Goal: Task Accomplishment & Management: Manage account settings

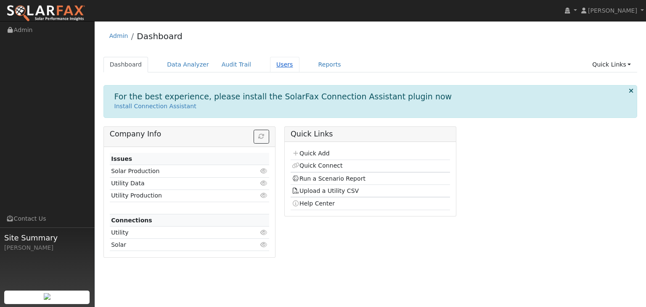
click at [270, 64] on link "Users" at bounding box center [284, 65] width 29 height 16
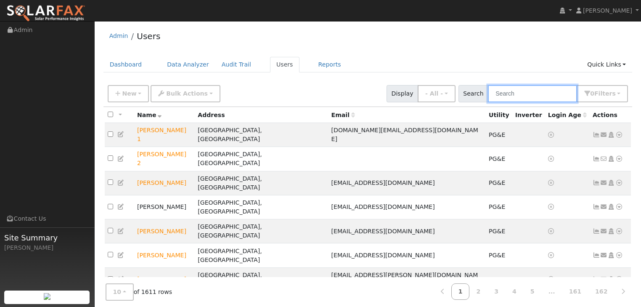
click at [513, 93] on input "text" at bounding box center [532, 93] width 89 height 17
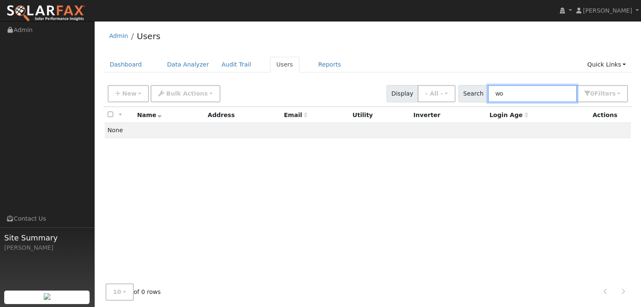
type input "w"
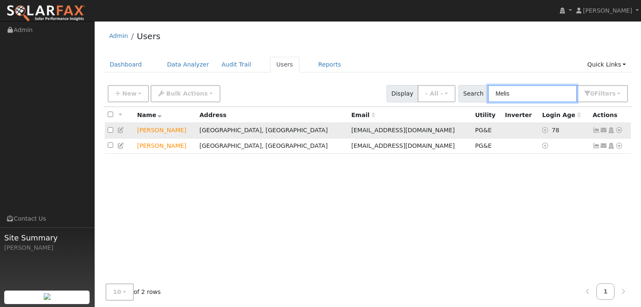
type input "Melis"
click at [619, 130] on icon at bounding box center [619, 130] width 8 height 6
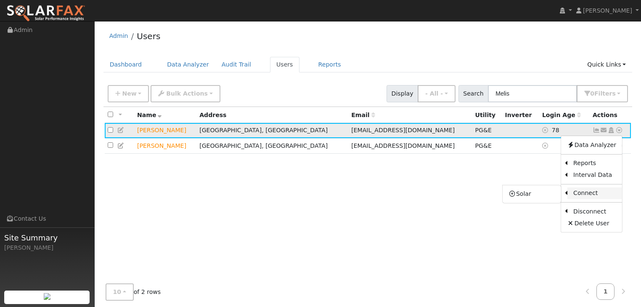
click at [587, 191] on link "Connect" at bounding box center [594, 193] width 55 height 12
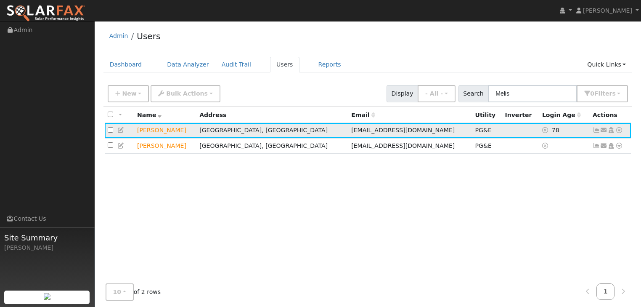
click at [619, 130] on icon at bounding box center [619, 130] width 8 height 6
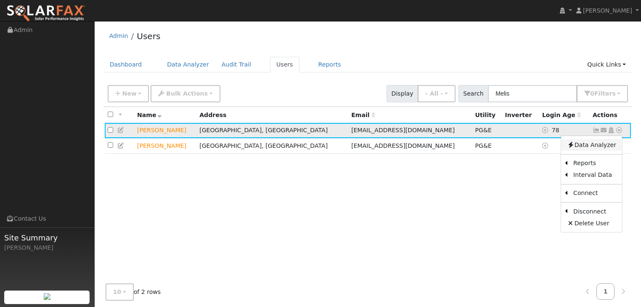
click at [589, 144] on link "Data Analyzer" at bounding box center [591, 145] width 61 height 12
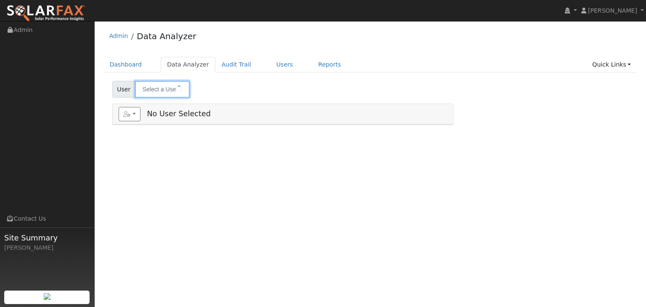
type input "Melissa Cole"
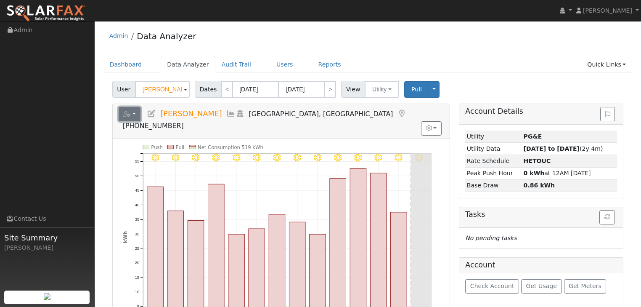
click at [134, 114] on button "button" at bounding box center [130, 114] width 22 height 14
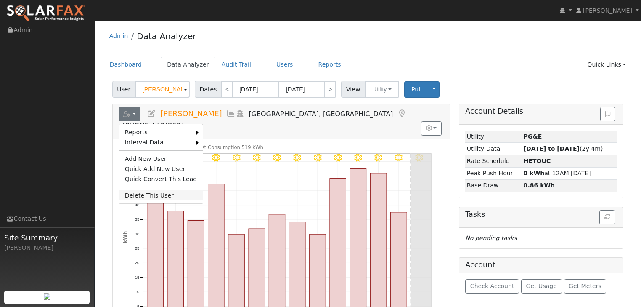
click at [157, 191] on link "Delete This User" at bounding box center [161, 195] width 84 height 10
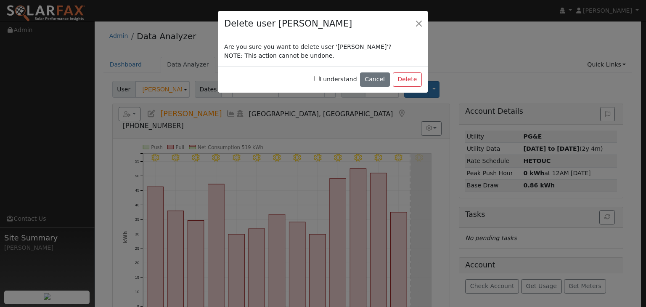
click at [320, 78] on input "I understand" at bounding box center [316, 78] width 5 height 5
checkbox input "true"
click at [417, 21] on button "button" at bounding box center [419, 23] width 12 height 12
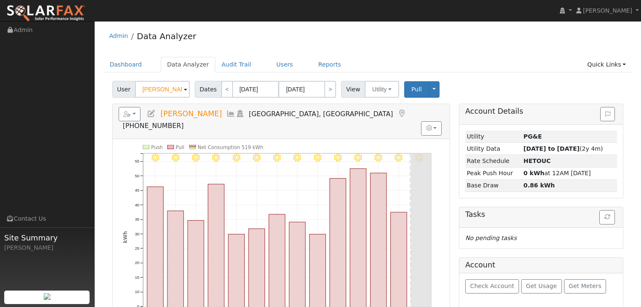
click at [149, 112] on icon at bounding box center [151, 114] width 9 height 8
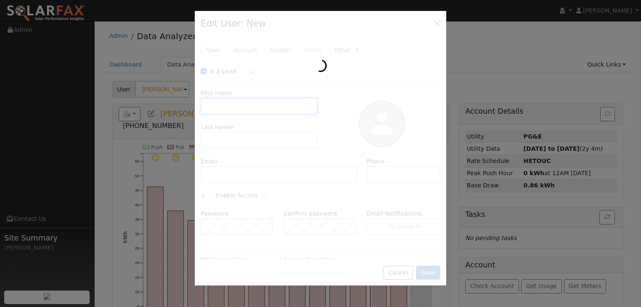
checkbox input "true"
type input "Melissa"
type input "Cole"
type input "[EMAIL_ADDRESS][DOMAIN_NAME]"
type input "[PHONE_NUMBER]"
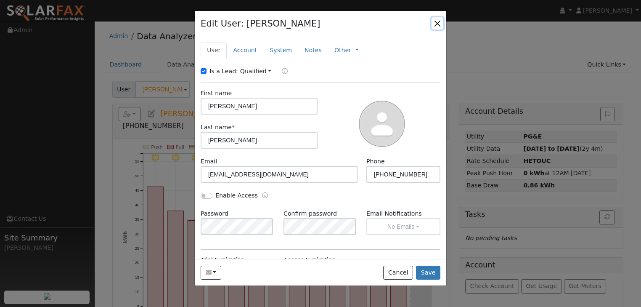
click at [437, 21] on button "button" at bounding box center [438, 23] width 12 height 12
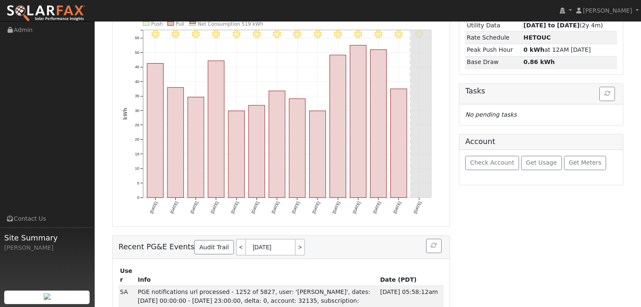
scroll to position [125, 0]
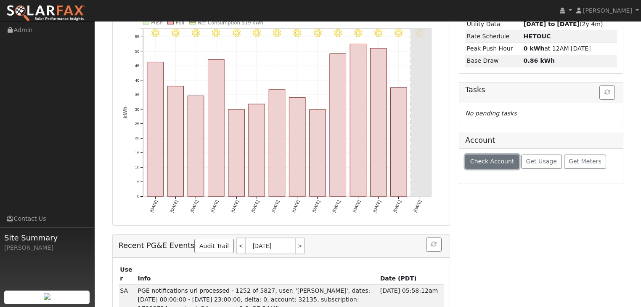
click at [487, 158] on span "Check Account" at bounding box center [492, 161] width 44 height 7
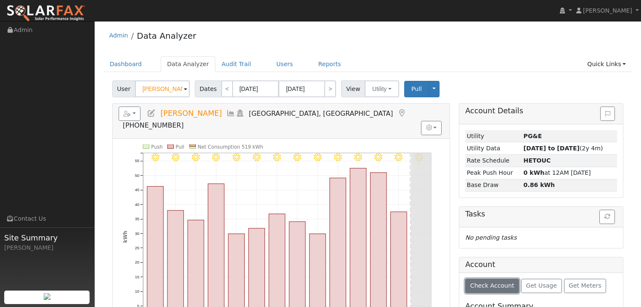
scroll to position [0, 0]
click at [624, 64] on link "Quick Links" at bounding box center [606, 65] width 51 height 16
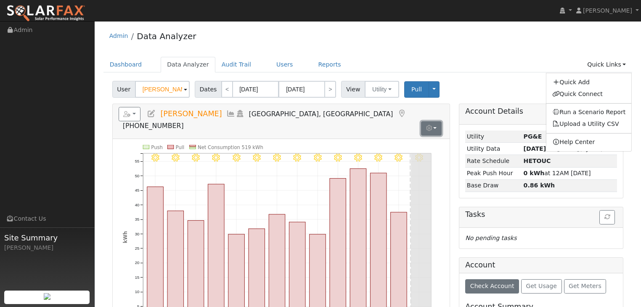
click at [436, 121] on button "button" at bounding box center [431, 128] width 21 height 14
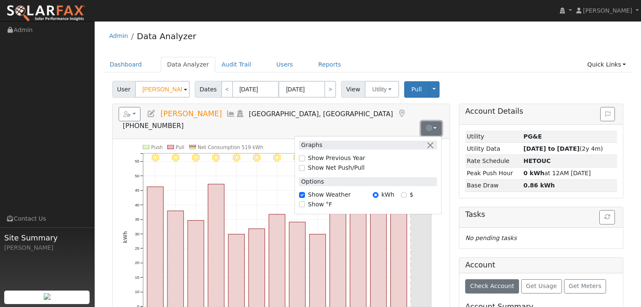
click at [436, 121] on button "button" at bounding box center [431, 128] width 21 height 14
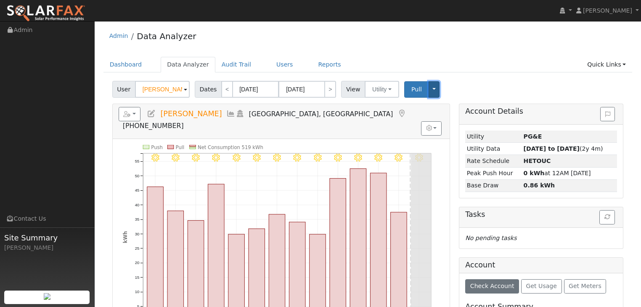
click at [429, 87] on button "Toggle Dropdown" at bounding box center [434, 89] width 11 height 16
click at [434, 123] on link "Delete This Data" at bounding box center [460, 126] width 64 height 12
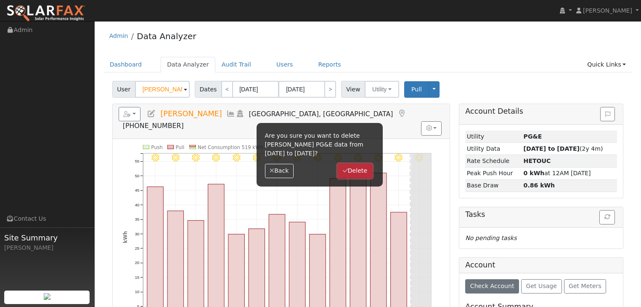
click at [353, 171] on button "Delete" at bounding box center [355, 171] width 34 height 14
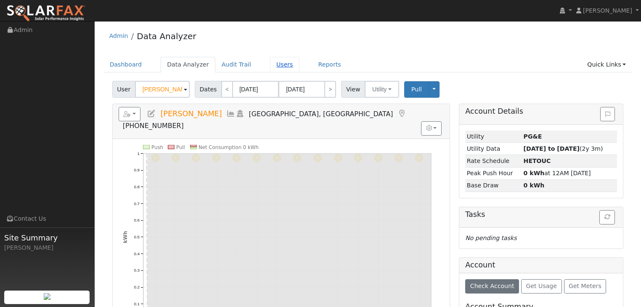
click at [270, 66] on link "Users" at bounding box center [284, 65] width 29 height 16
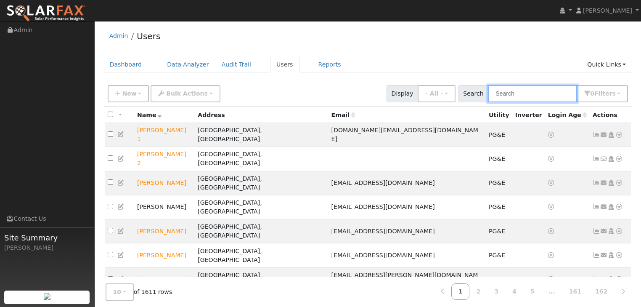
click at [522, 94] on input "text" at bounding box center [532, 93] width 89 height 17
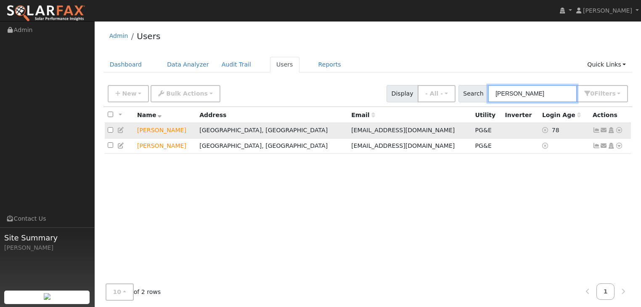
type input "melissa"
click at [619, 131] on icon at bounding box center [619, 130] width 8 height 6
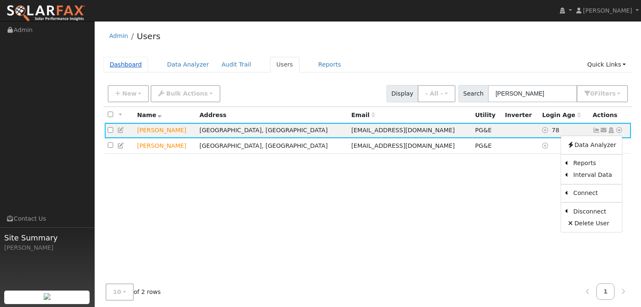
click at [126, 64] on link "Dashboard" at bounding box center [125, 65] width 45 height 16
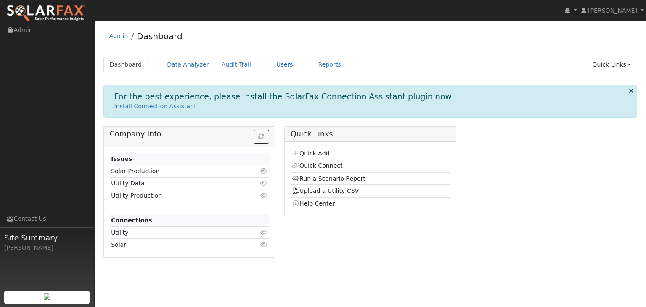
click at [270, 64] on link "Users" at bounding box center [284, 65] width 29 height 16
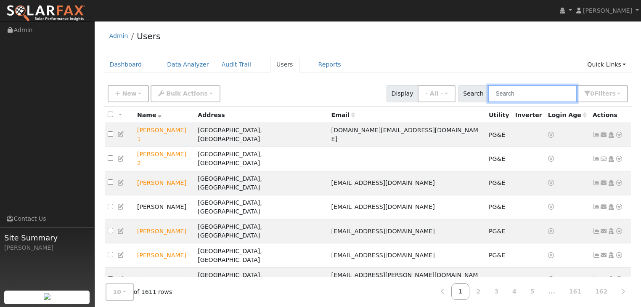
click at [509, 91] on input "text" at bounding box center [532, 93] width 89 height 17
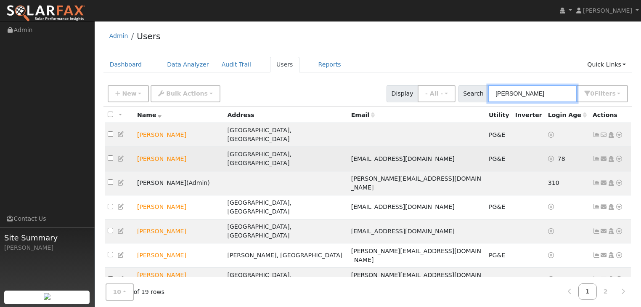
type input "mel"
click at [617, 156] on icon at bounding box center [619, 159] width 8 height 6
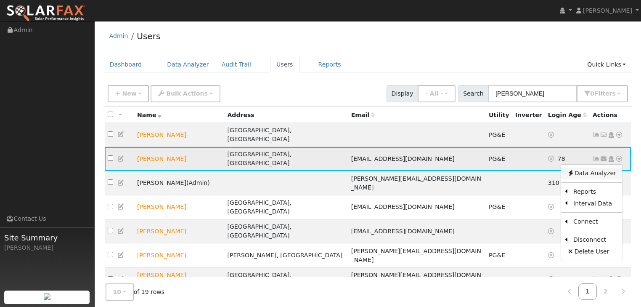
click at [583, 167] on link "Data Analyzer" at bounding box center [591, 173] width 61 height 12
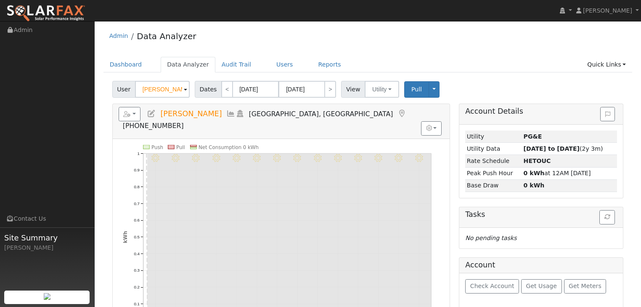
click at [152, 112] on icon at bounding box center [151, 114] width 9 height 8
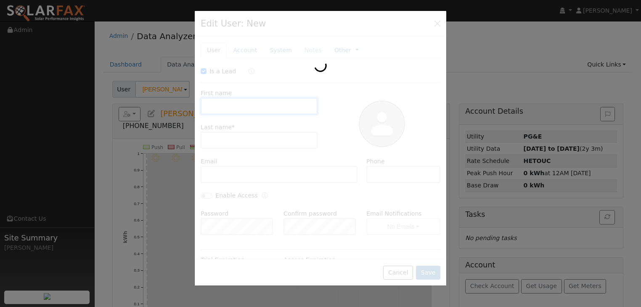
checkbox input "true"
type input "[PERSON_NAME]"
type input "[EMAIL_ADDRESS][DOMAIN_NAME]"
type input "707-648-2616"
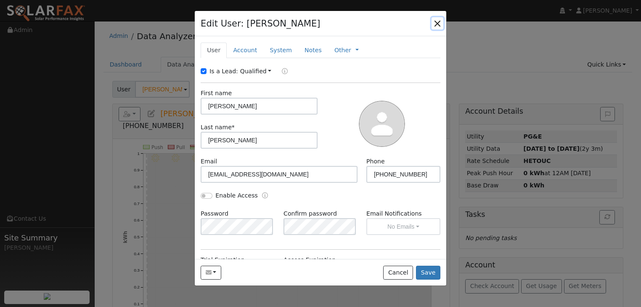
click at [436, 23] on button "button" at bounding box center [438, 23] width 12 height 12
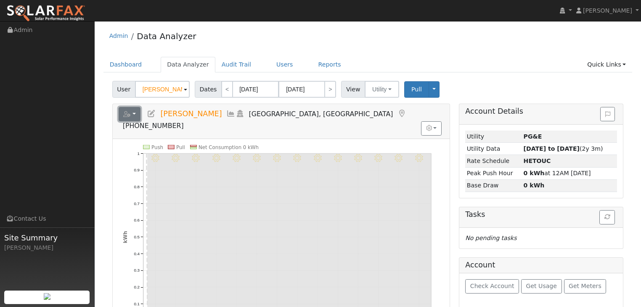
click at [134, 113] on button "button" at bounding box center [130, 114] width 22 height 14
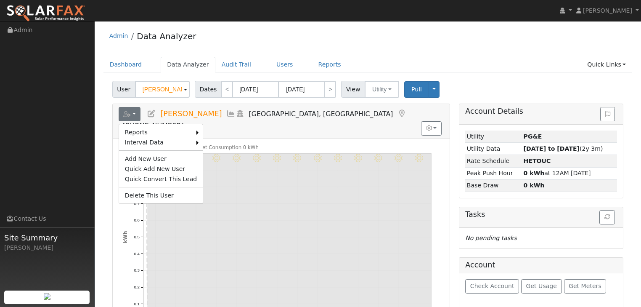
click at [107, 243] on div "User Melissa Cole Account Default Account Default Account 2555 Flosden Road, Am…" at bounding box center [367, 271] width 529 height 386
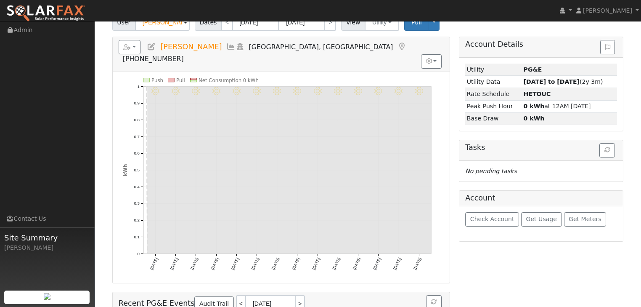
scroll to position [67, 0]
click at [609, 47] on icon at bounding box center [607, 47] width 5 height 6
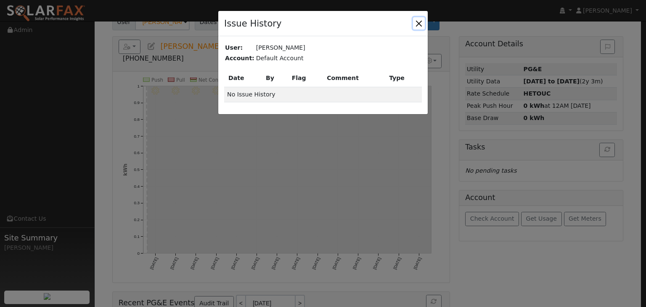
click at [414, 20] on button "button" at bounding box center [419, 23] width 12 height 12
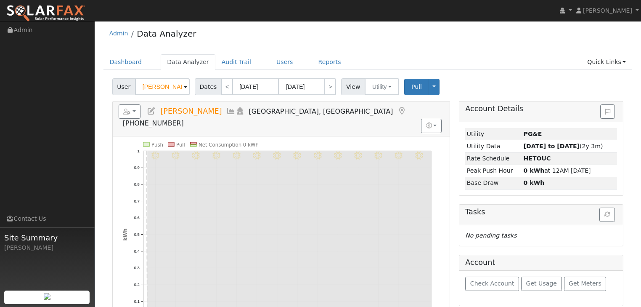
scroll to position [2, 0]
click at [484, 284] on span "Check Account" at bounding box center [492, 284] width 44 height 7
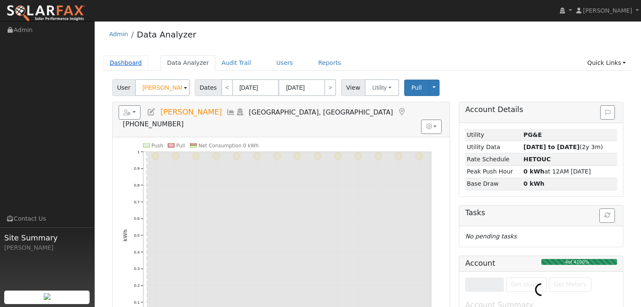
click at [118, 62] on link "Dashboard" at bounding box center [125, 63] width 45 height 16
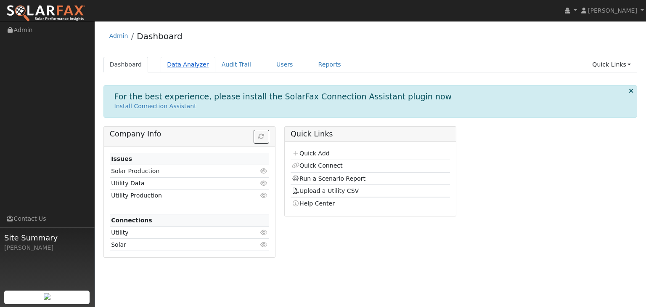
click at [180, 67] on link "Data Analyzer" at bounding box center [188, 65] width 55 height 16
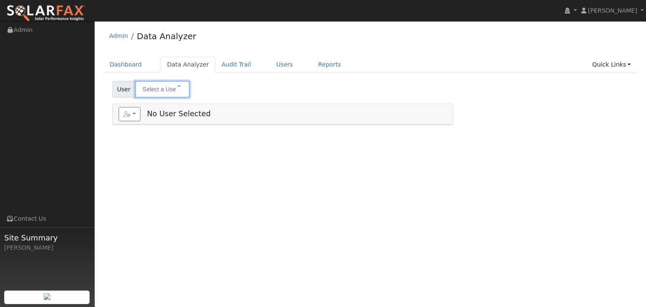
type input "[PERSON_NAME]"
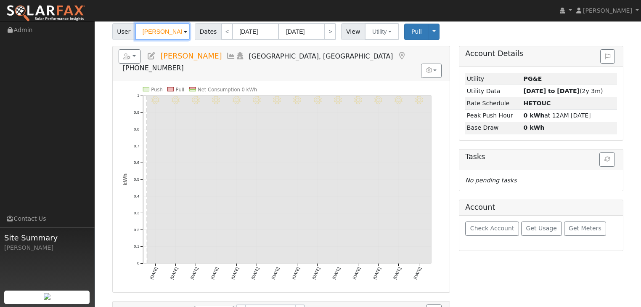
scroll to position [67, 0]
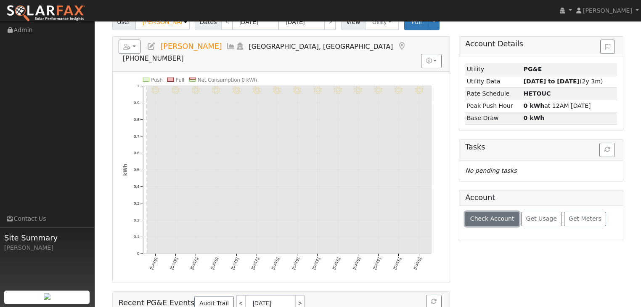
click at [495, 221] on button "Check Account" at bounding box center [492, 219] width 54 height 14
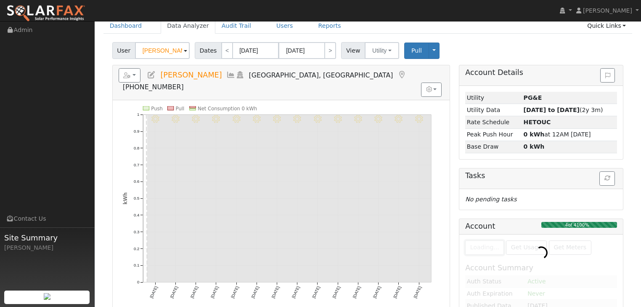
scroll to position [0, 0]
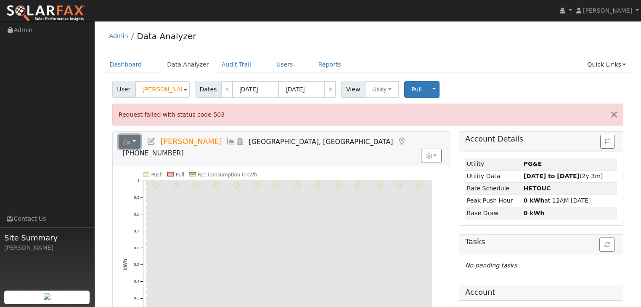
click at [133, 138] on button "button" at bounding box center [130, 142] width 22 height 14
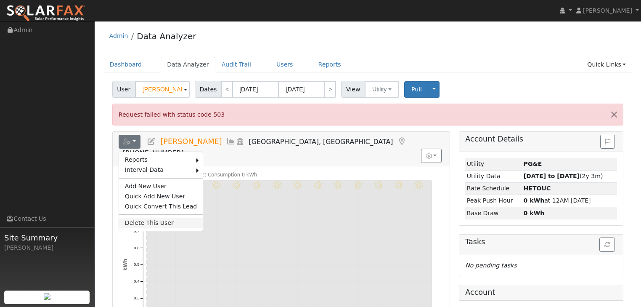
click at [137, 219] on link "Delete This User" at bounding box center [161, 222] width 84 height 10
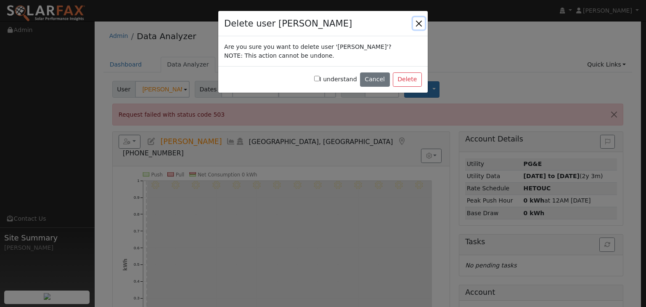
click at [421, 22] on button "button" at bounding box center [419, 23] width 12 height 12
